Goal: Task Accomplishment & Management: Use online tool/utility

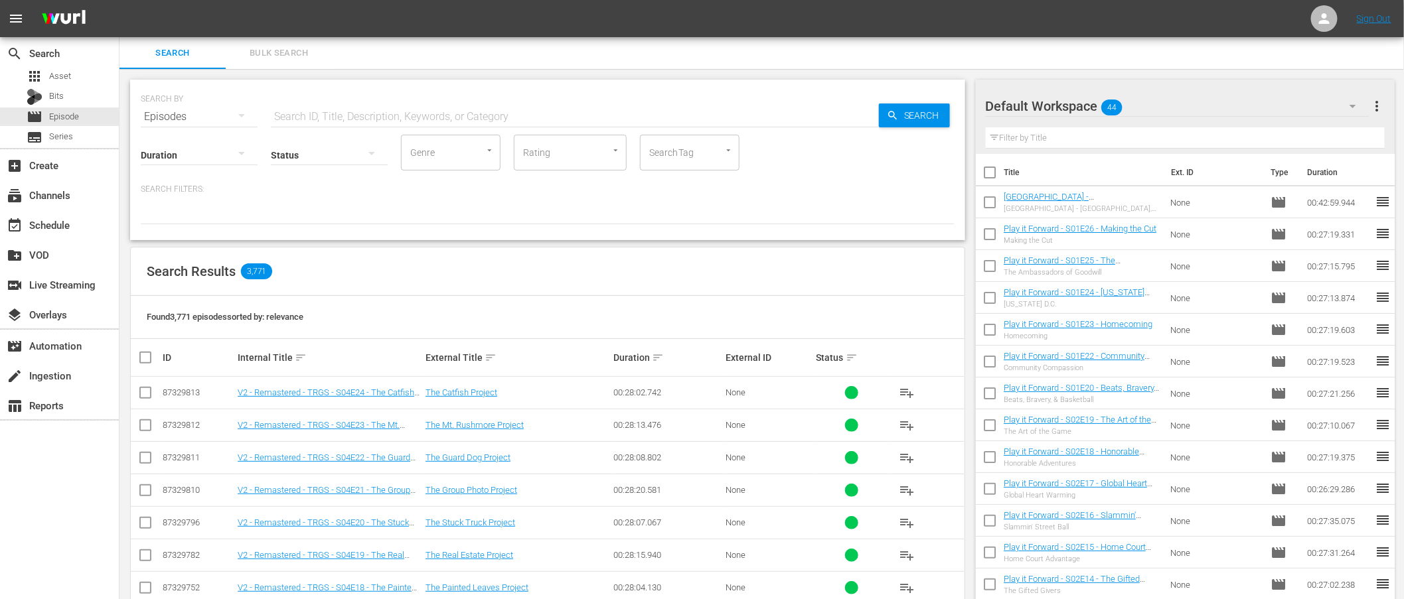
click at [490, 78] on div "SEARCH BY Search By Episodes Search ID, Title, Description, Keywords, or Catego…" at bounding box center [547, 576] width 856 height 1015
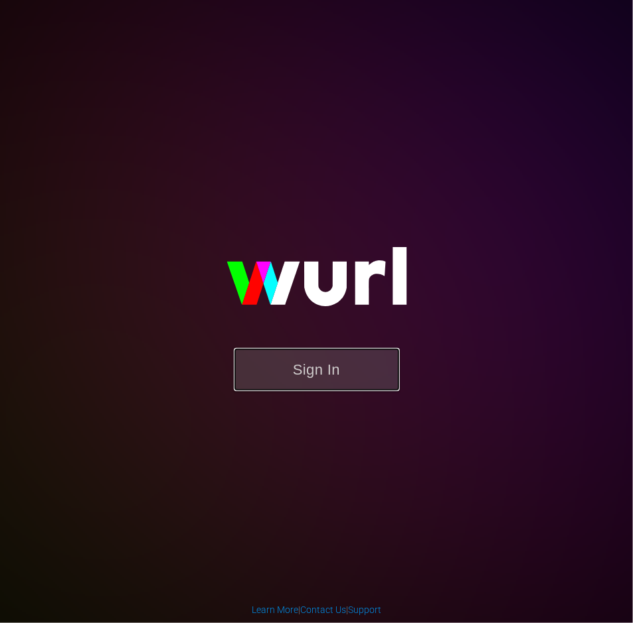
click at [317, 370] on button "Sign In" at bounding box center [317, 369] width 166 height 43
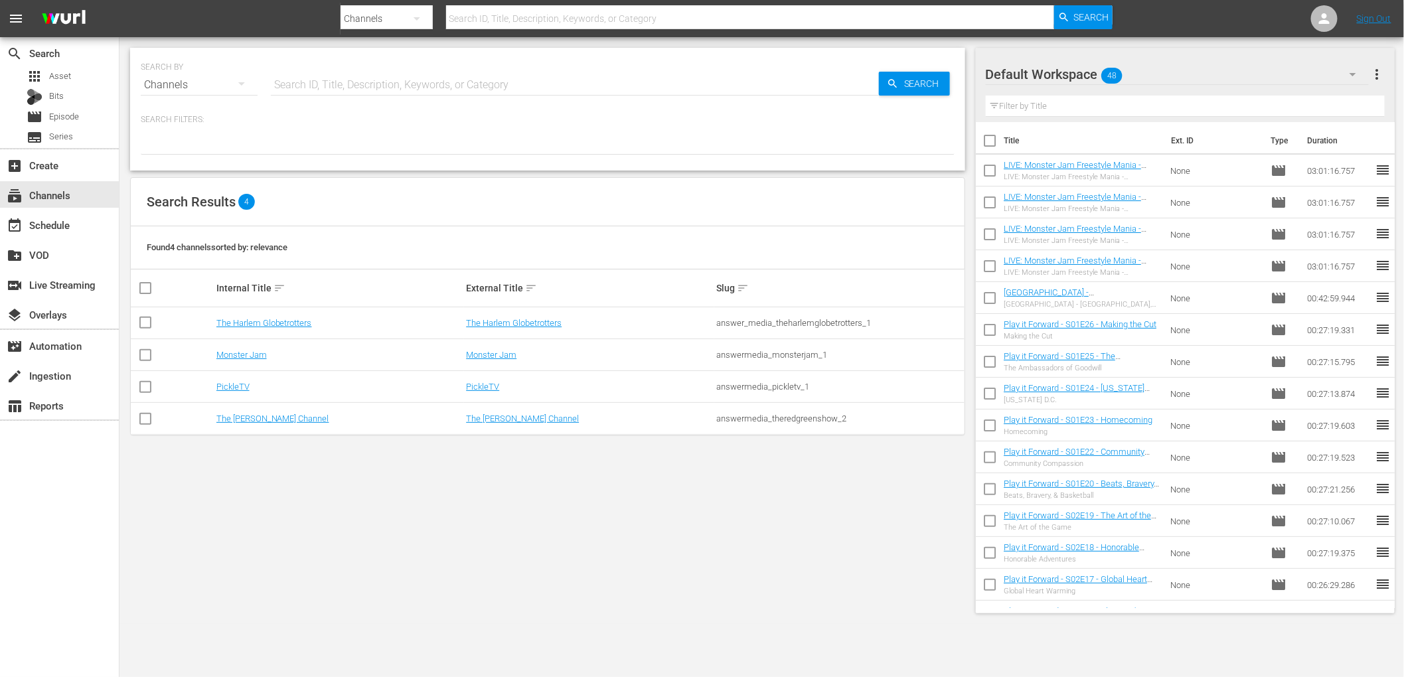
click at [572, 225] on div "Search Results 4" at bounding box center [548, 202] width 834 height 48
click at [260, 354] on link "Monster Jam" at bounding box center [241, 355] width 50 height 10
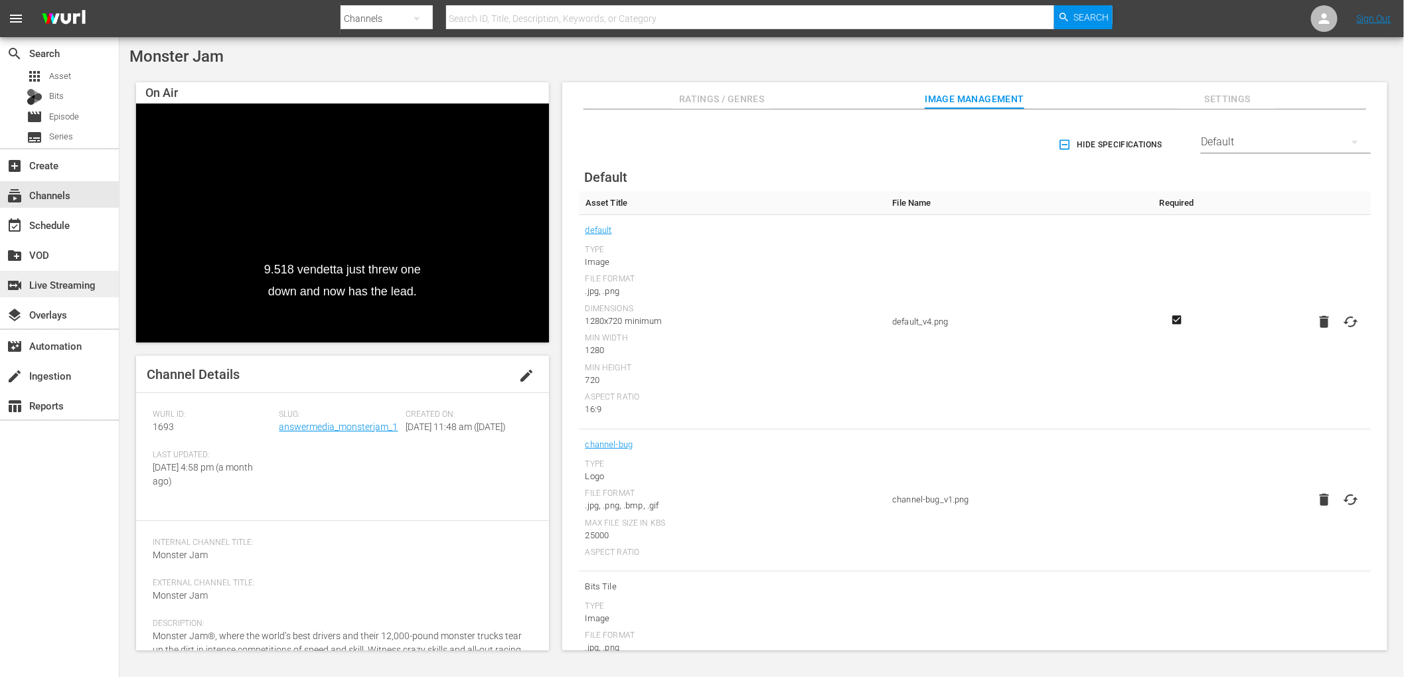
click at [35, 285] on div "switch_video Live Streaming" at bounding box center [37, 283] width 74 height 12
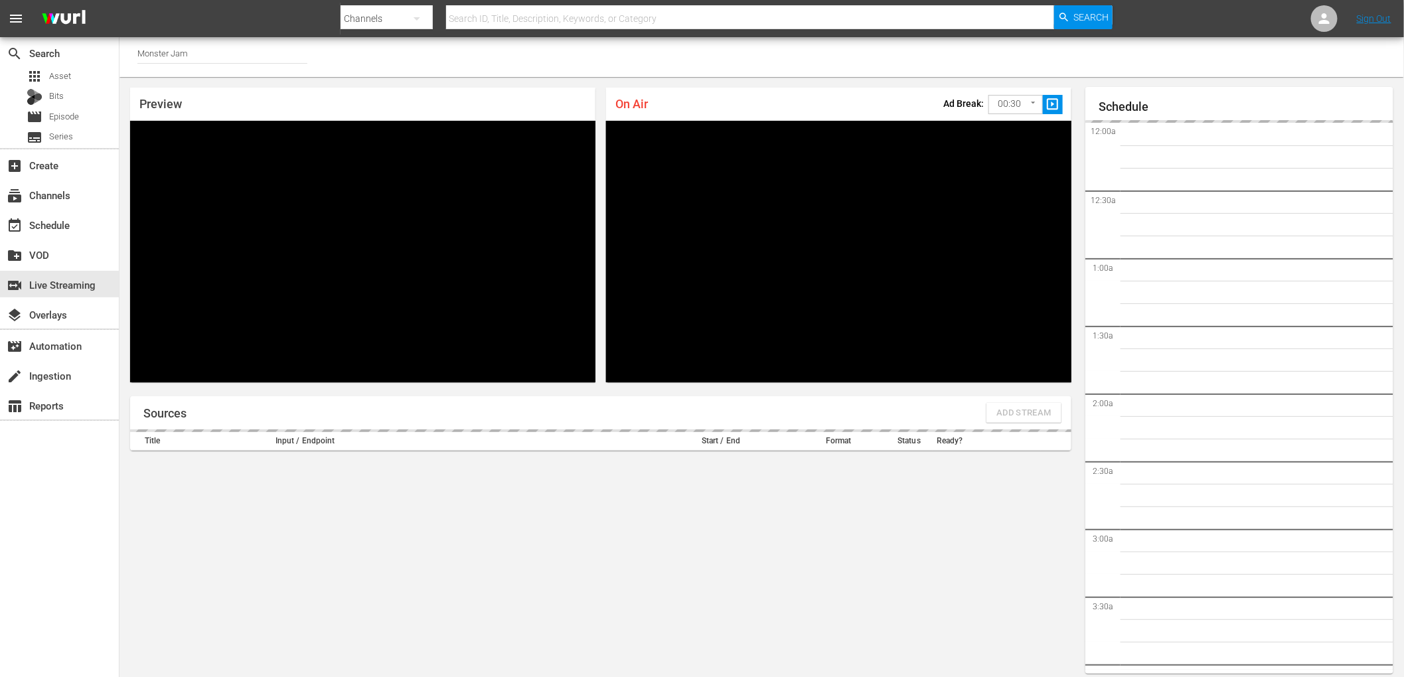
scroll to position [35, 0]
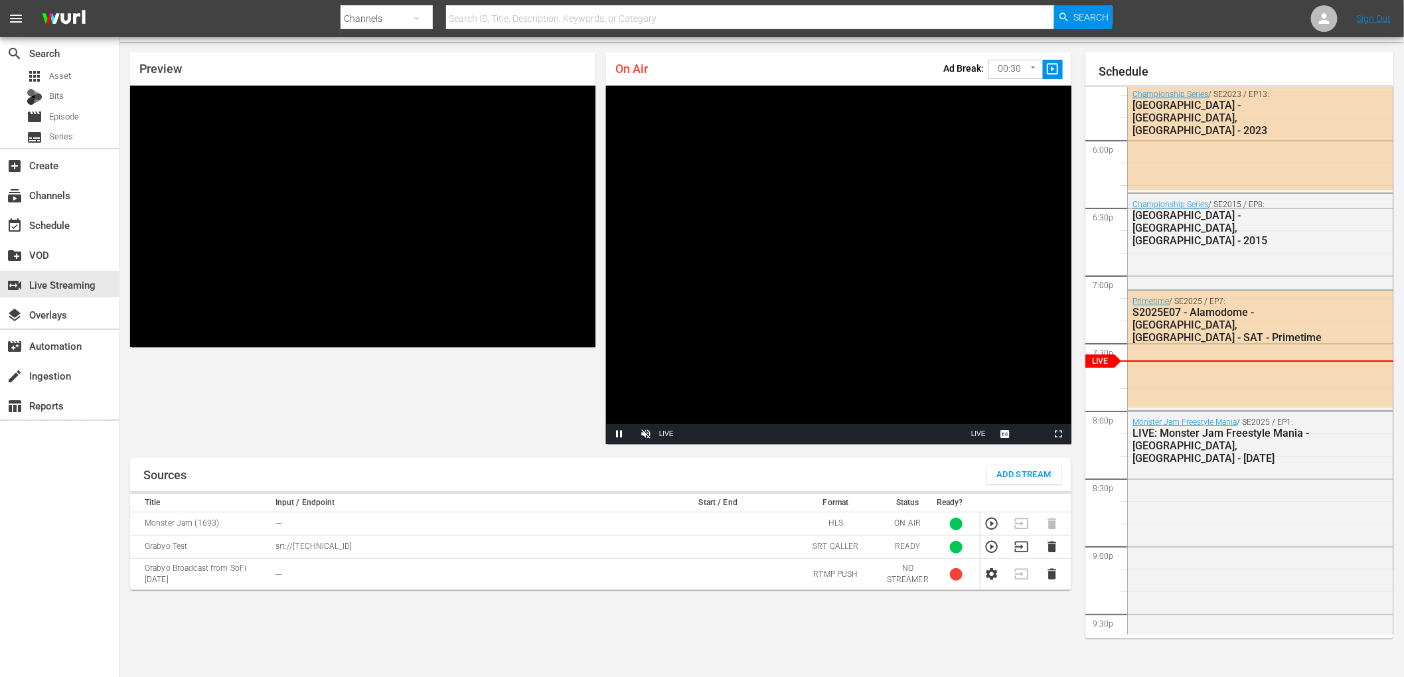
click at [632, 337] on div "Preview Video Player is loading. Play Unmute Current Time 0:00 / Duration -:- L…" at bounding box center [600, 248] width 963 height 413
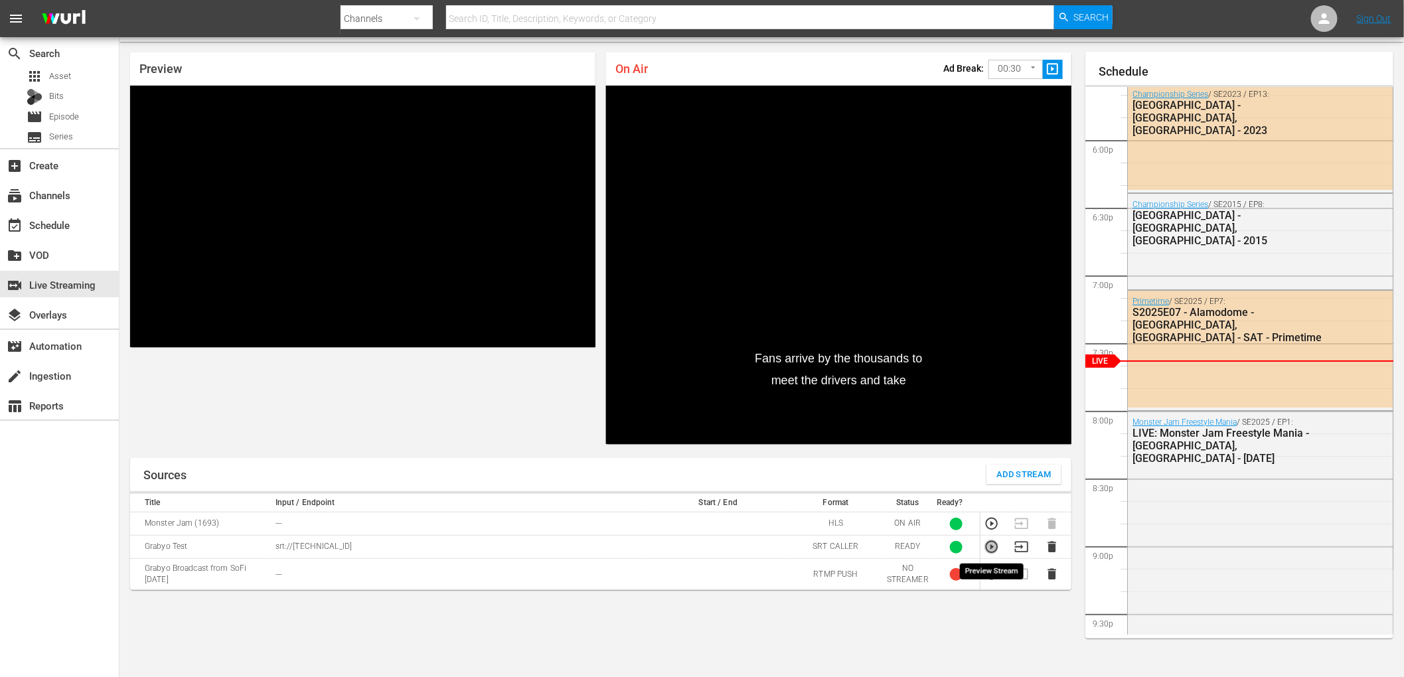
click at [632, 544] on icon "button" at bounding box center [991, 547] width 15 height 15
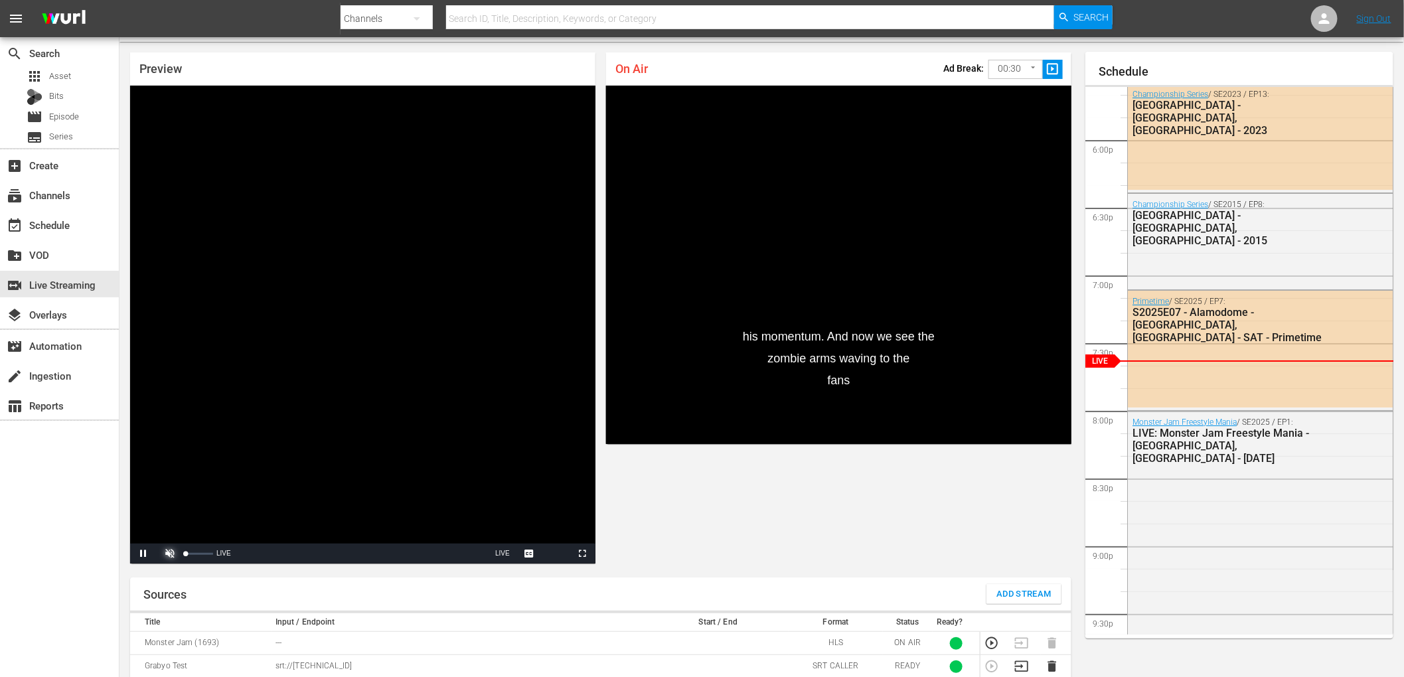
click at [170, 554] on span "Video Player" at bounding box center [170, 554] width 0 height 0
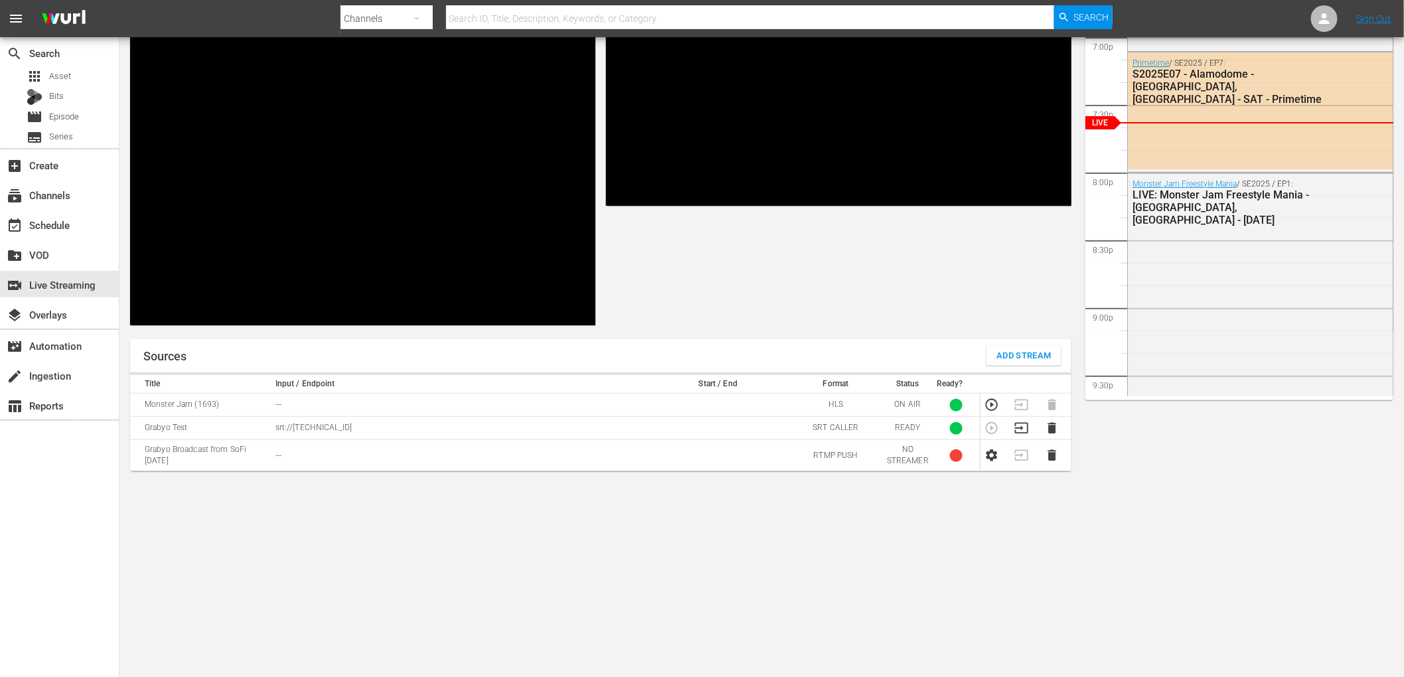
scroll to position [250, 0]
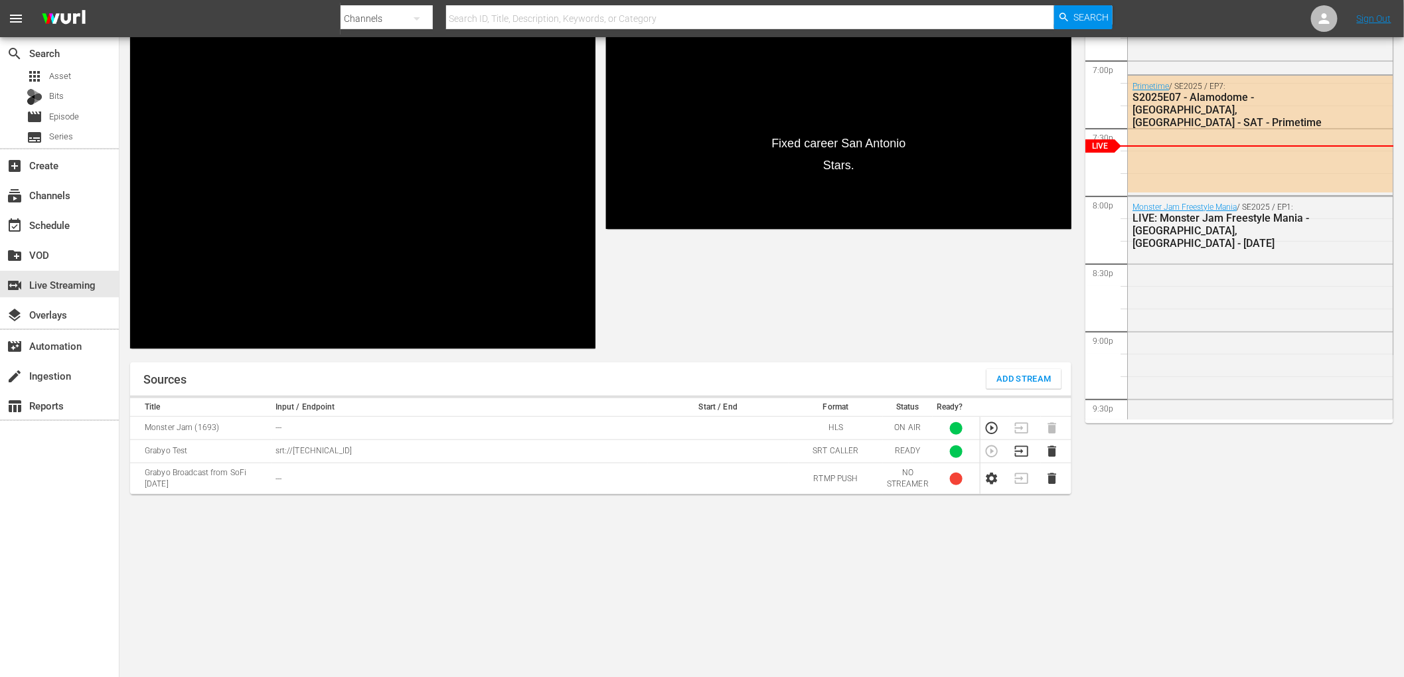
click at [632, 333] on div "Preview Video Player is loading. Pause Unmute 0% Current Time 9:37 / Duration -…" at bounding box center [600, 93] width 963 height 532
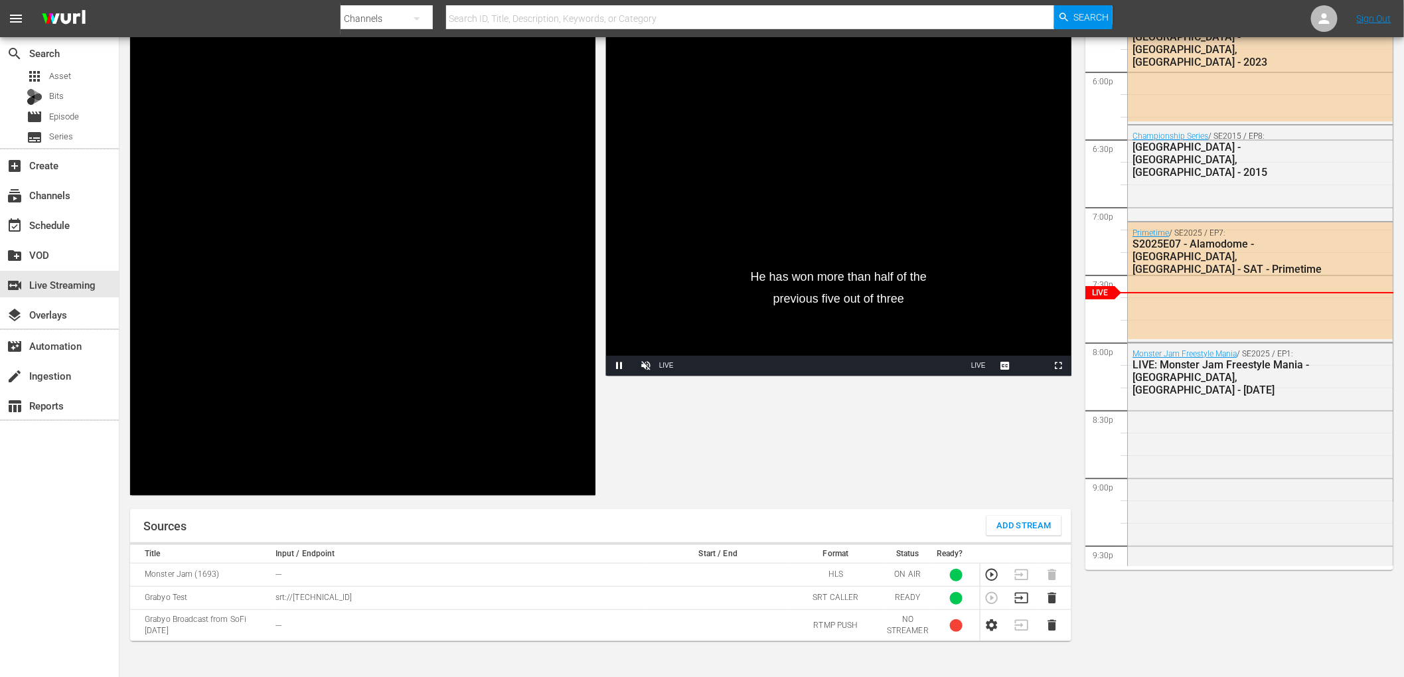
scroll to position [101, 0]
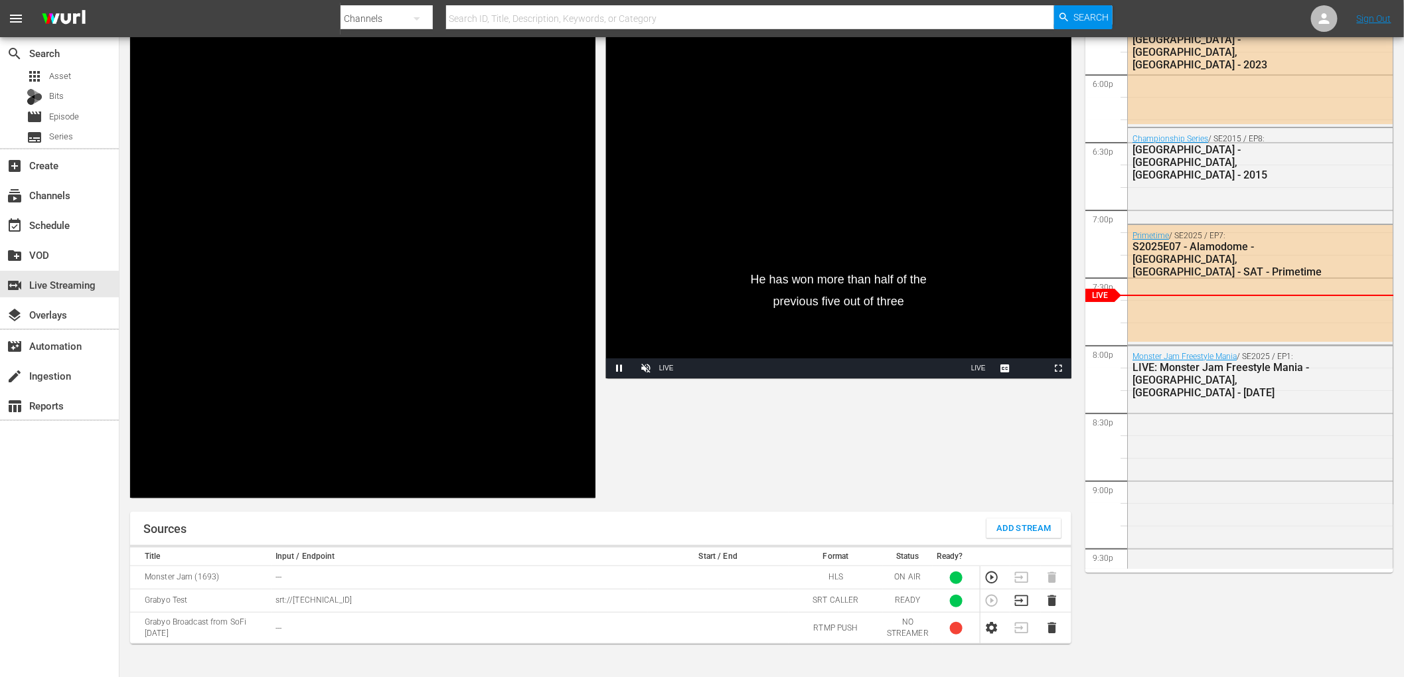
click at [632, 262] on div "Preview Video Player is loading. Pause Unmute 0% Current Time 9:40 / Duration -…" at bounding box center [600, 242] width 963 height 532
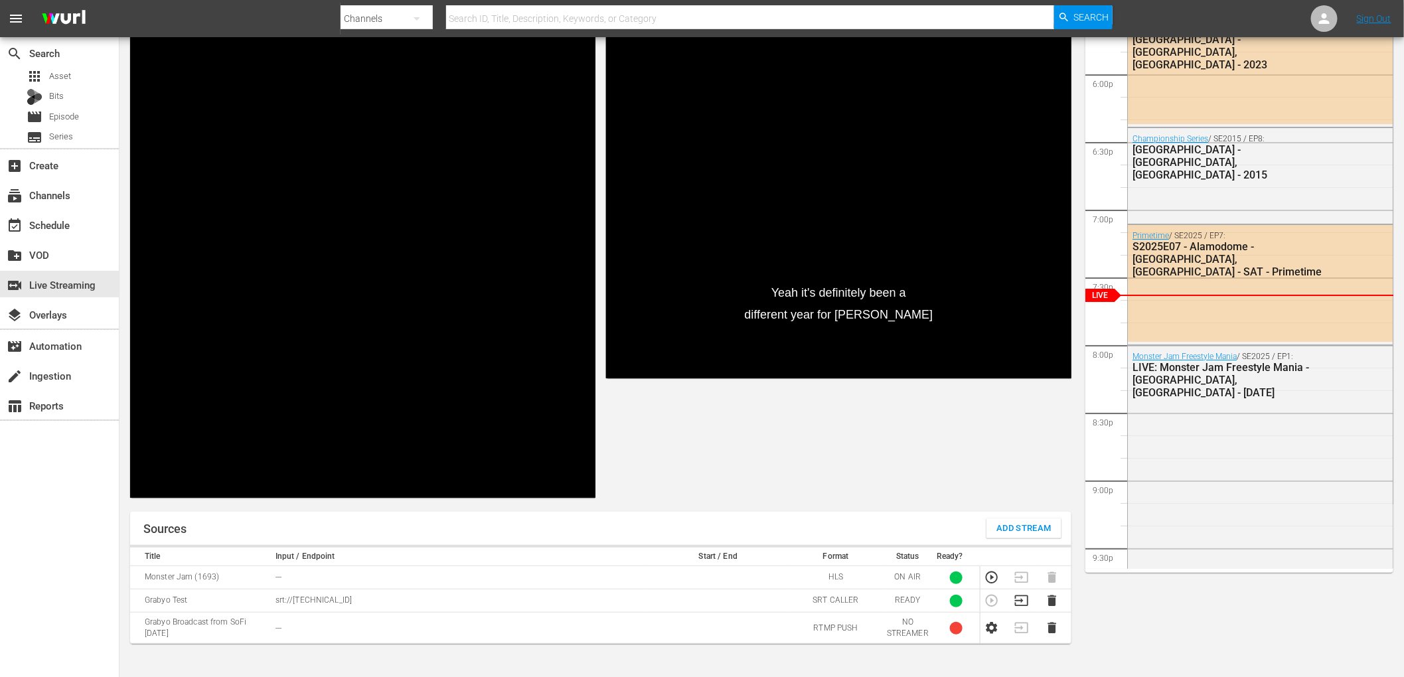
drag, startPoint x: 787, startPoint y: 467, endPoint x: 745, endPoint y: 468, distance: 41.8
click at [632, 468] on div "Preview Video Player is loading. Pause Unmute 0% Current Time 10:20 / Duration …" at bounding box center [600, 242] width 963 height 532
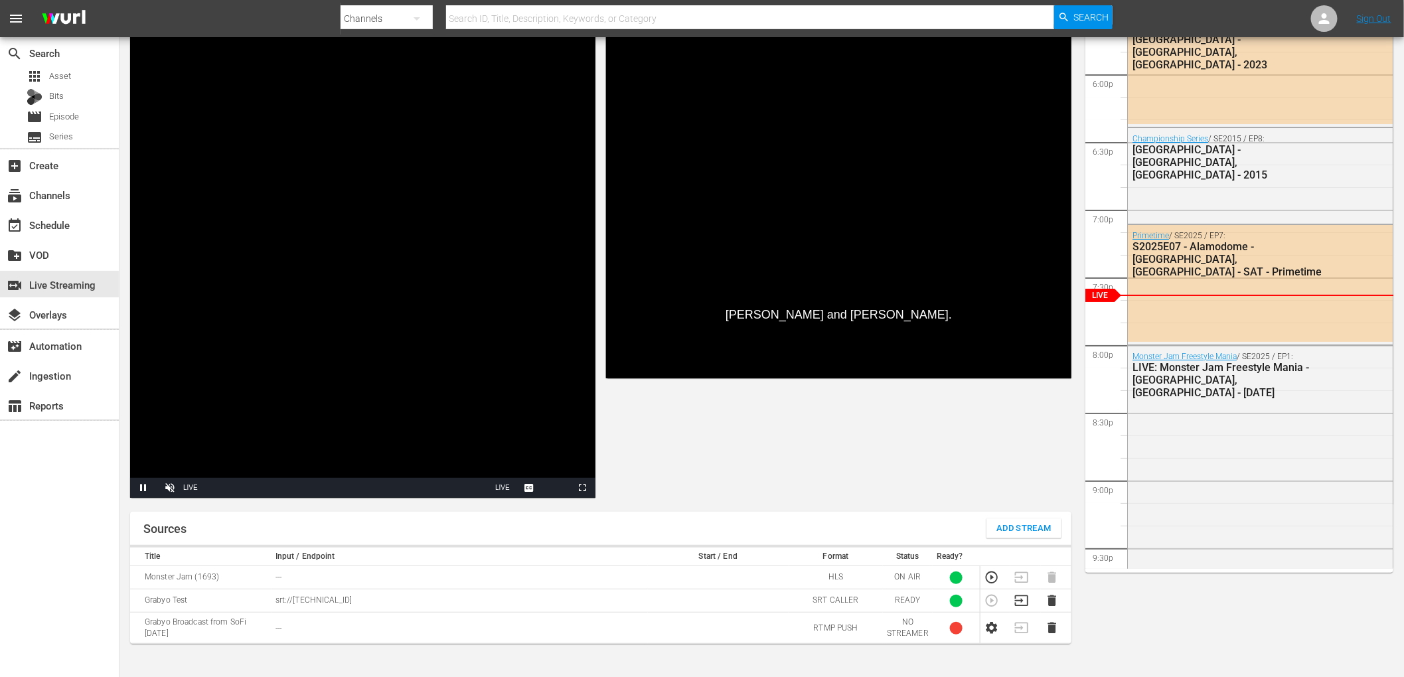
click at [632, 449] on div "Preview Video Player is loading. Pause Unmute 0% Current Time 20:44 / Duration …" at bounding box center [600, 242] width 963 height 532
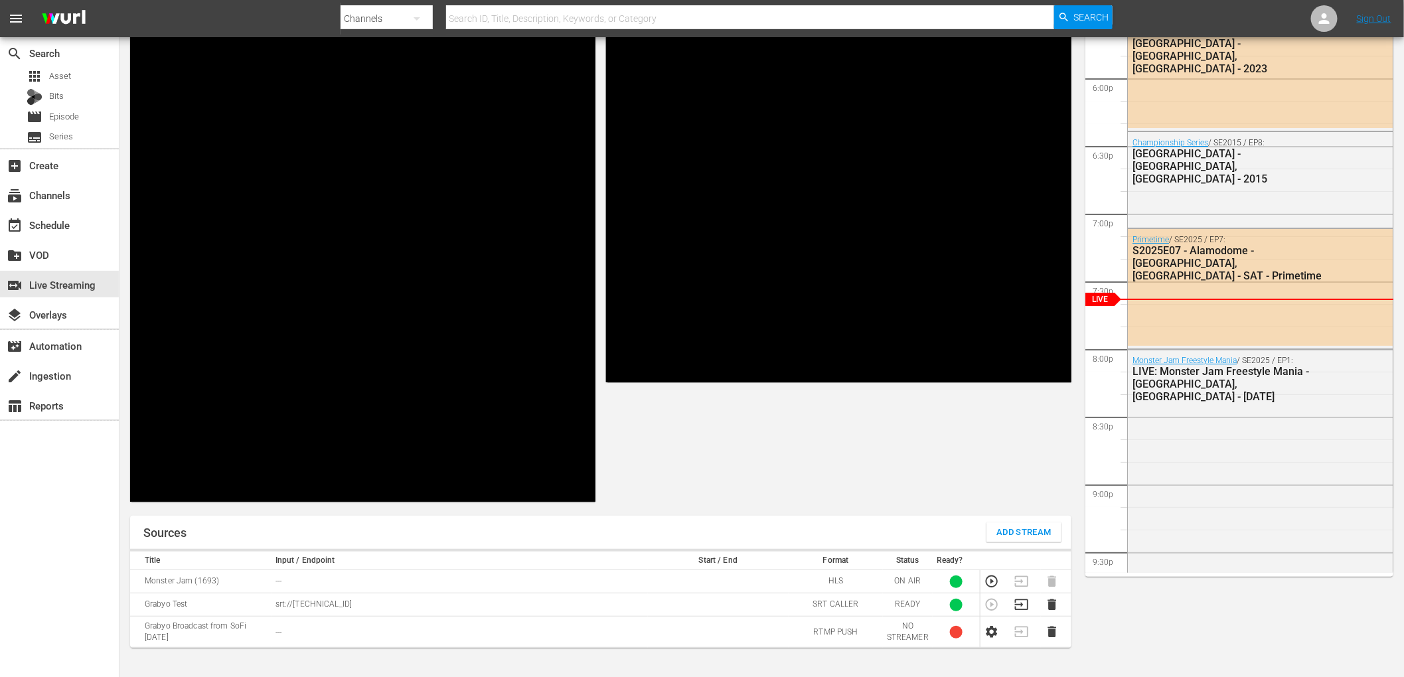
scroll to position [88, 0]
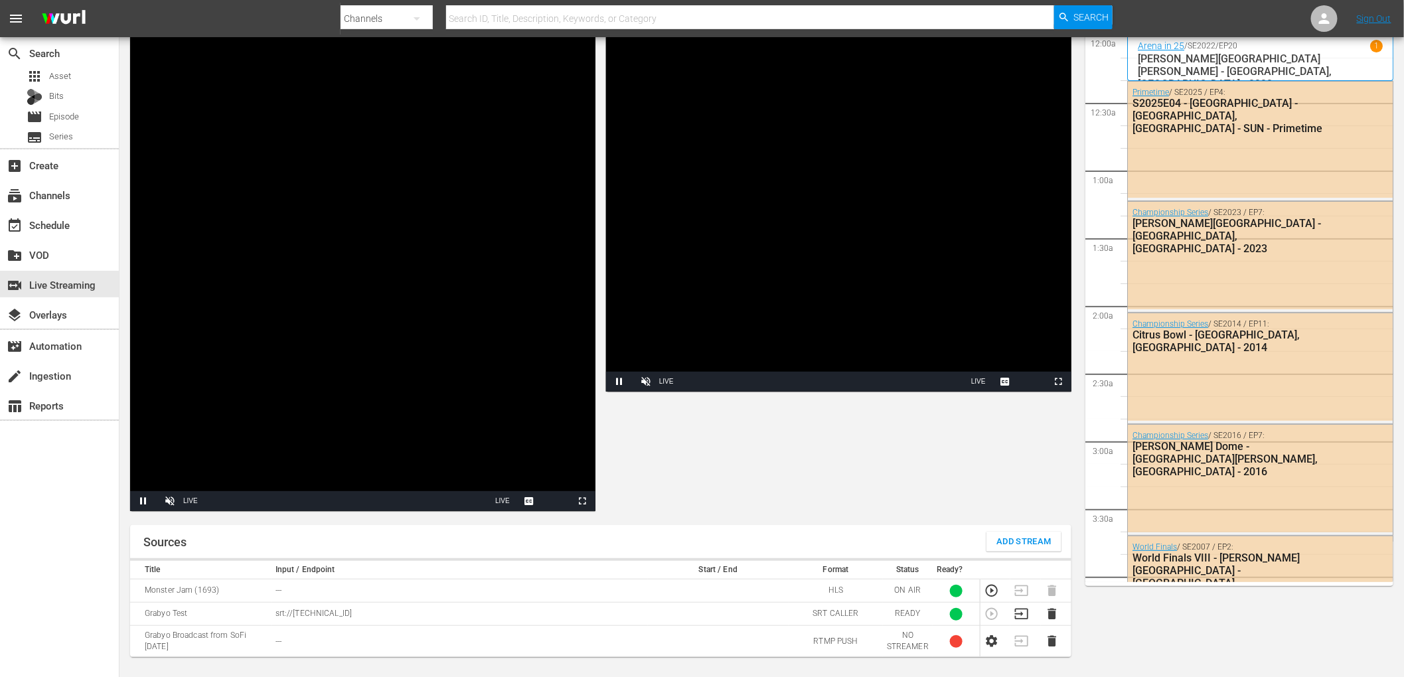
scroll to position [2385, 0]
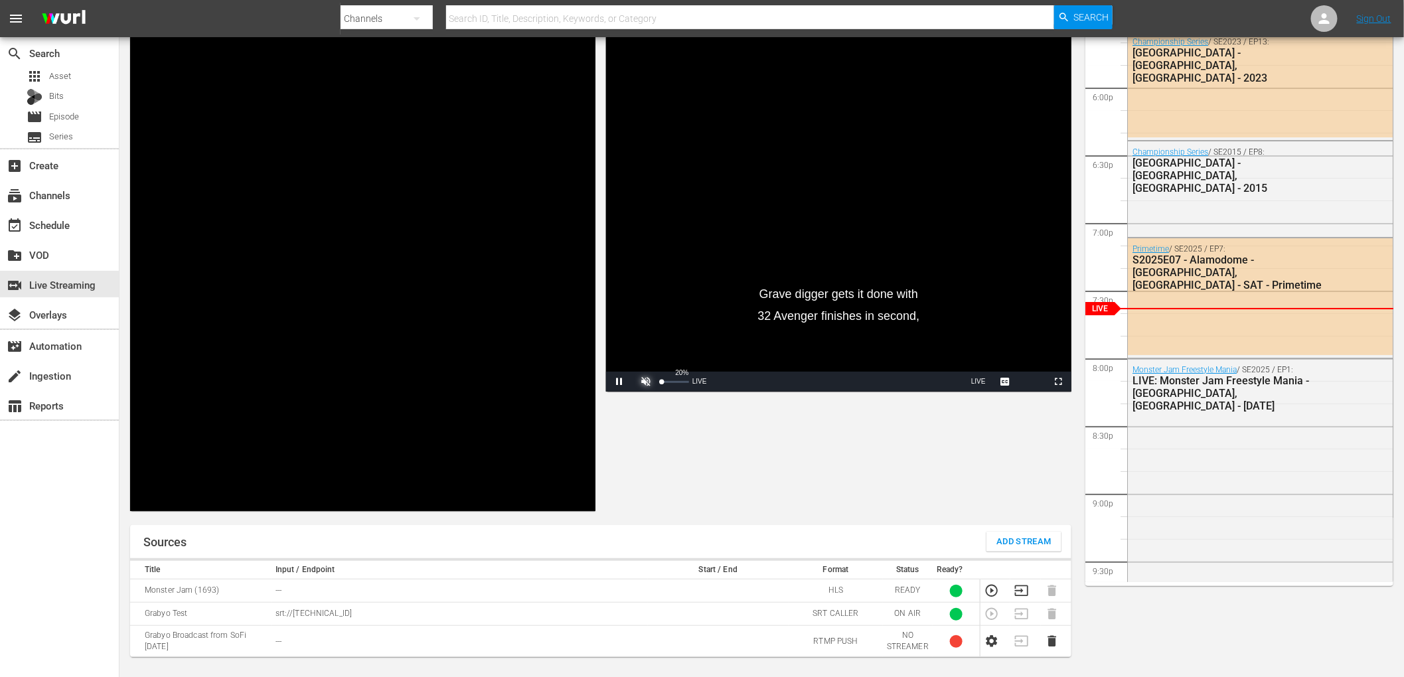
click at [646, 382] on span "Video Player" at bounding box center [646, 382] width 0 height 0
